Goal: Feedback & Contribution: Leave review/rating

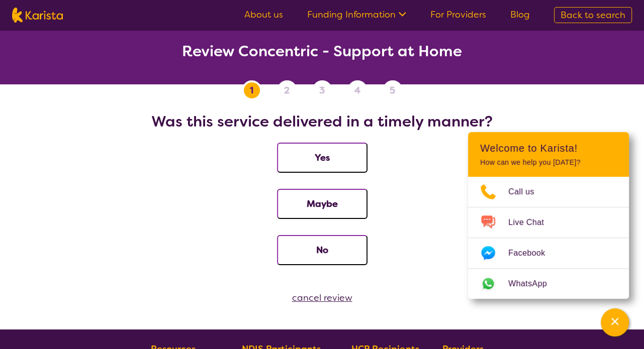
click at [132, 237] on li "No" at bounding box center [322, 258] width 620 height 46
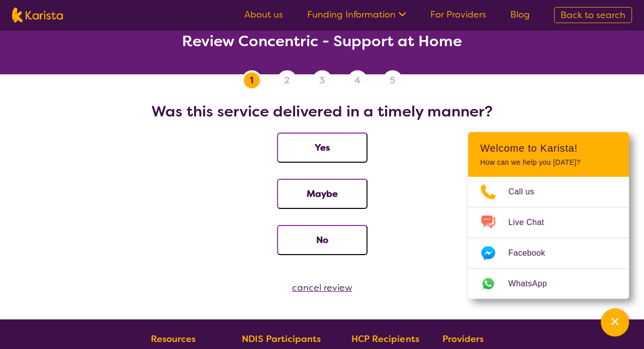
scroll to position [6, 0]
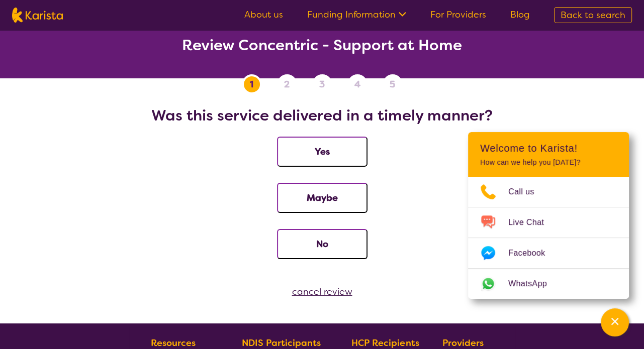
click at [293, 157] on button "Yes" at bounding box center [322, 152] width 91 height 30
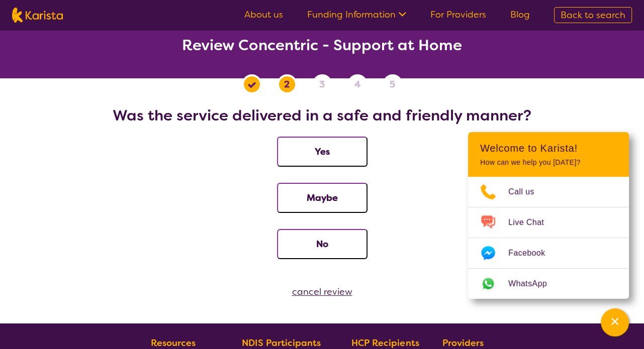
click at [303, 152] on button "Yes" at bounding box center [322, 152] width 91 height 30
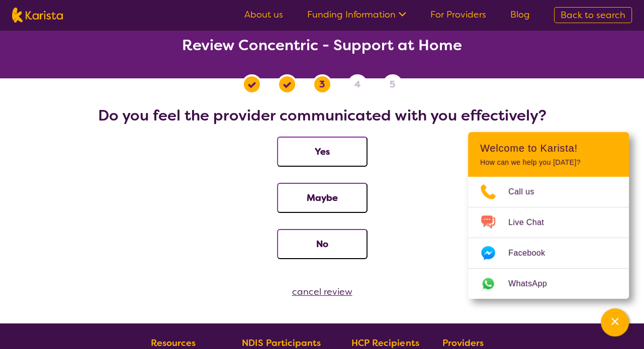
scroll to position [12, 0]
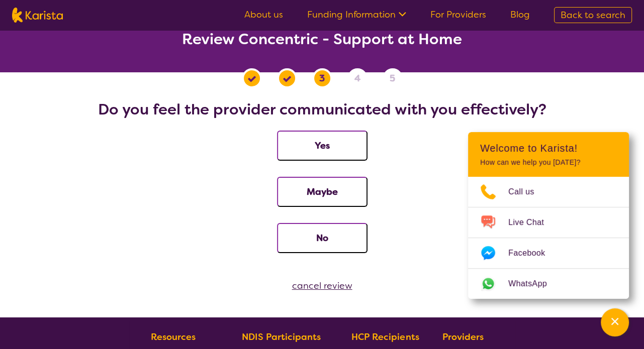
click at [295, 149] on button "Yes" at bounding box center [322, 146] width 91 height 30
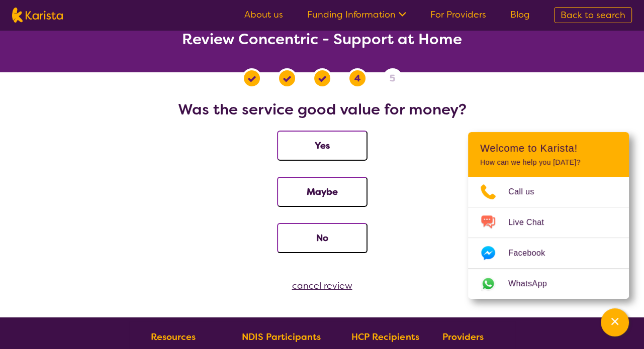
click at [300, 151] on button "Yes" at bounding box center [322, 146] width 91 height 30
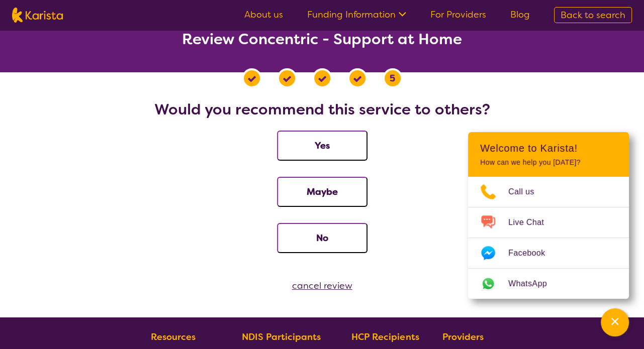
click at [307, 143] on button "Yes" at bounding box center [322, 146] width 91 height 30
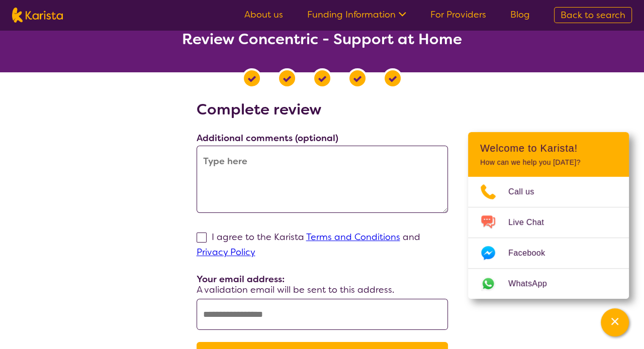
click at [281, 170] on textarea at bounding box center [322, 179] width 251 height 67
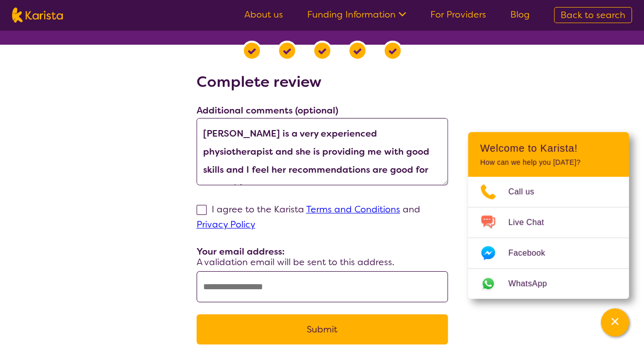
scroll to position [46, 0]
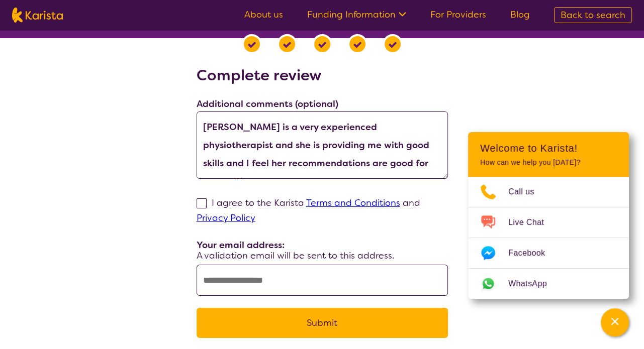
type textarea "Sarah is a very experienced physiotherapist and she is providing me with good s…"
click at [214, 285] on input "text" at bounding box center [322, 280] width 251 height 31
type input "**********"
click at [198, 209] on div "I agree to the Karista Terms and Conditions and Privacy Policy" at bounding box center [322, 211] width 251 height 30
click at [204, 203] on span at bounding box center [202, 204] width 10 height 10
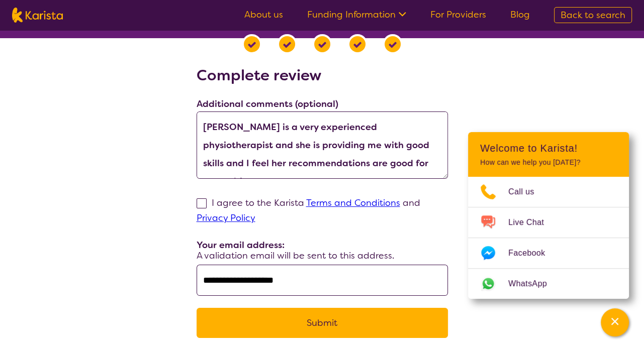
click at [255, 215] on input "I agree to the Karista Terms and Conditions and Privacy Policy" at bounding box center [258, 218] width 7 height 7
checkbox input "true"
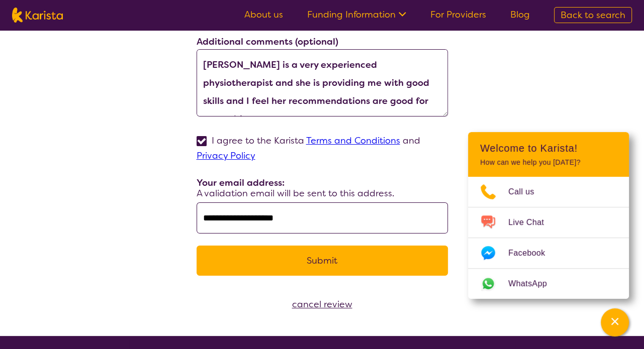
scroll to position [110, 0]
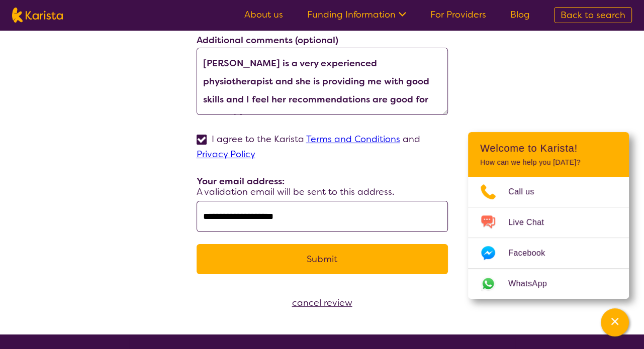
click at [322, 261] on button "Submit" at bounding box center [322, 259] width 251 height 30
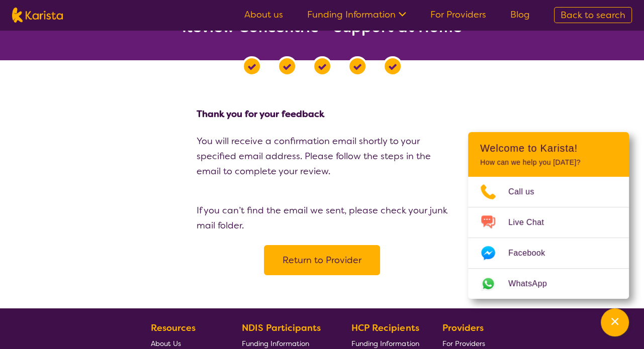
scroll to position [22, 0]
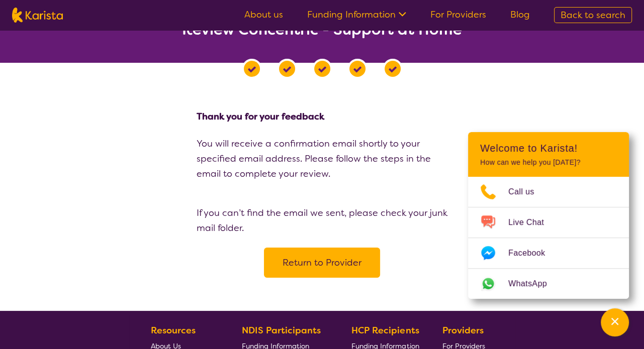
click at [76, 185] on div "Thank you for your feedback You will receive a confirmation email shortly to yo…" at bounding box center [322, 184] width 620 height 187
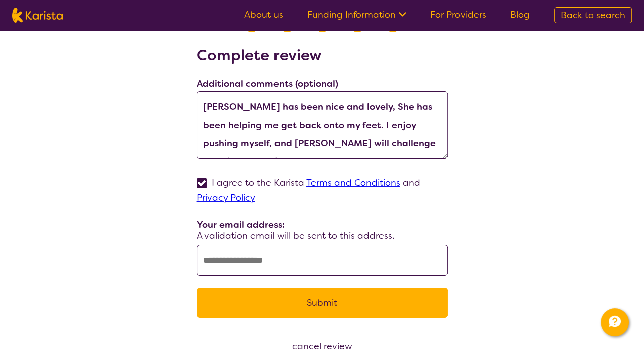
scroll to position [78, 0]
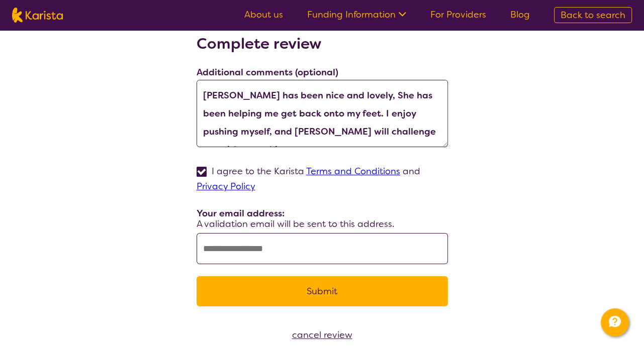
click at [326, 173] on link "Terms and Conditions" at bounding box center [353, 171] width 94 height 12
click at [224, 186] on link "Privacy Policy" at bounding box center [226, 187] width 59 height 12
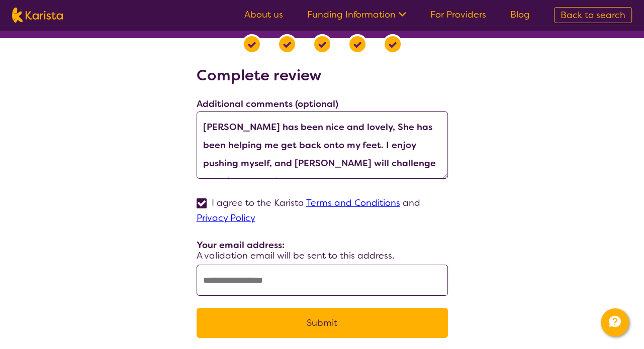
scroll to position [0, 0]
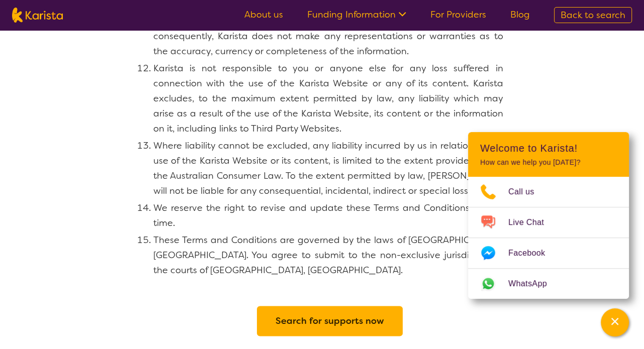
scroll to position [996, 0]
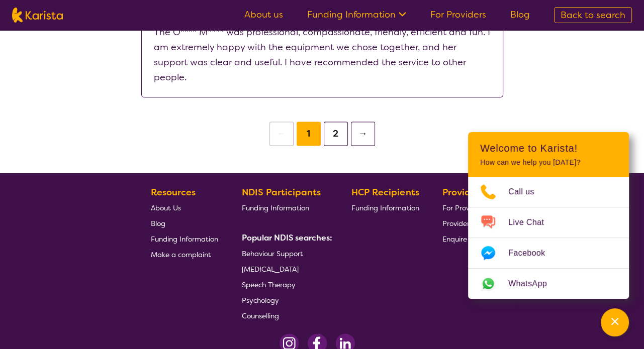
scroll to position [1088, 0]
click at [336, 122] on button "2" at bounding box center [336, 134] width 24 height 24
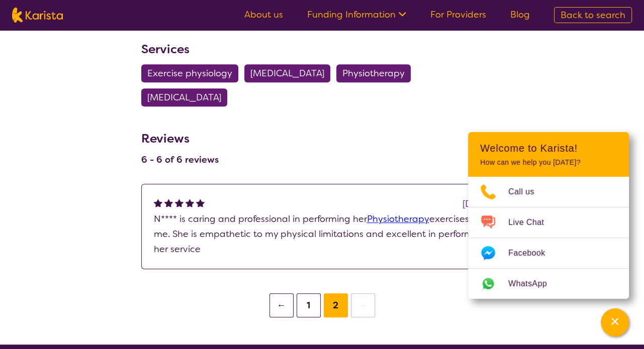
scroll to position [422, 0]
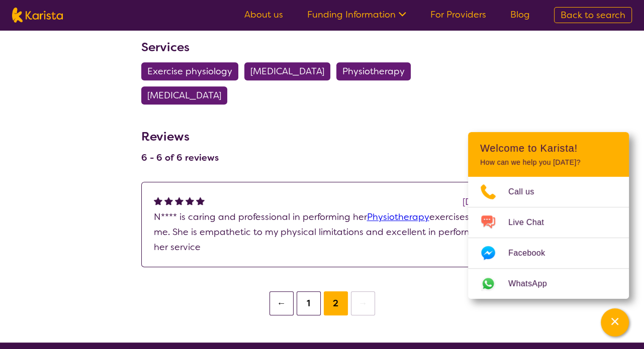
click at [303, 306] on button "1" at bounding box center [309, 304] width 24 height 24
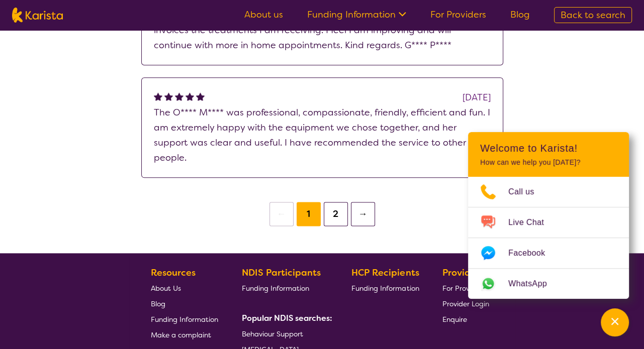
scroll to position [1016, 0]
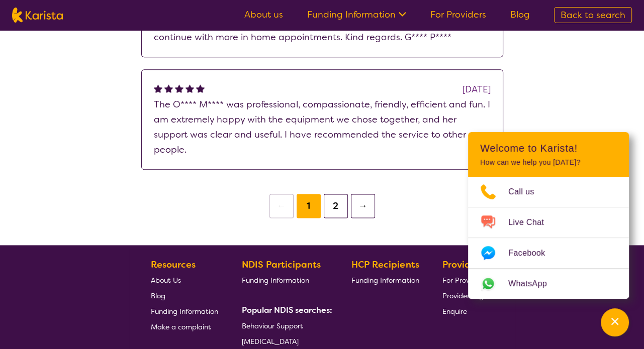
click at [336, 194] on button "2" at bounding box center [336, 206] width 24 height 24
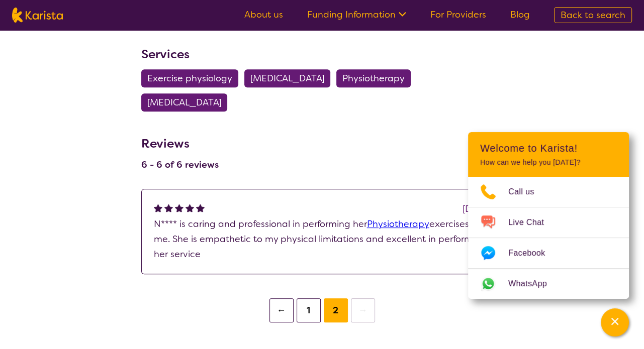
scroll to position [416, 0]
click at [304, 309] on button "1" at bounding box center [309, 310] width 24 height 24
